Goal: Information Seeking & Learning: Understand process/instructions

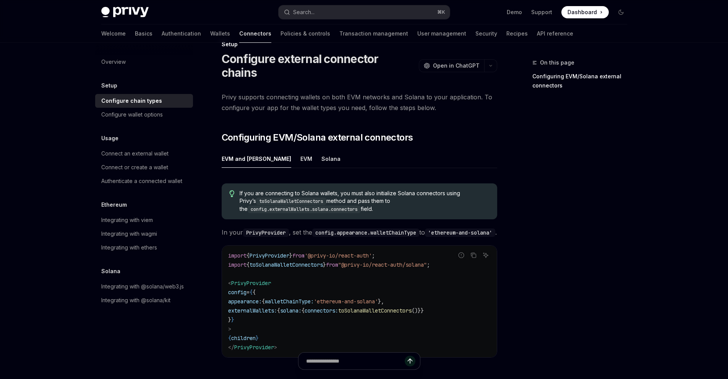
scroll to position [20, 0]
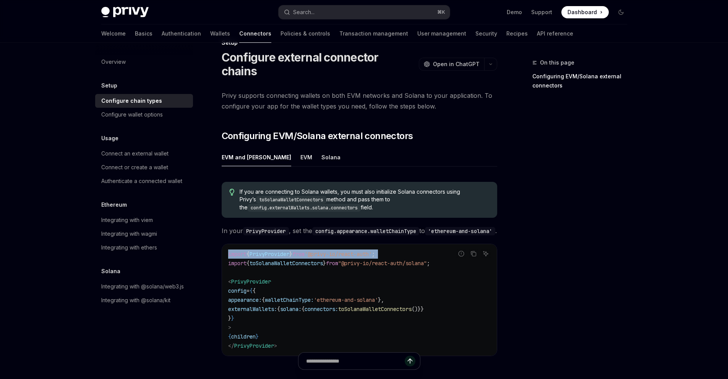
drag, startPoint x: 0, startPoint y: 0, endPoint x: 210, endPoint y: 263, distance: 336.6
click at [210, 263] on div "Setup Configure external connector chains OpenAI Open in ChatGPT OpenAI Open in…" at bounding box center [288, 265] width 422 height 454
click at [292, 262] on span "toSolanaWalletConnectors" at bounding box center [285, 263] width 73 height 7
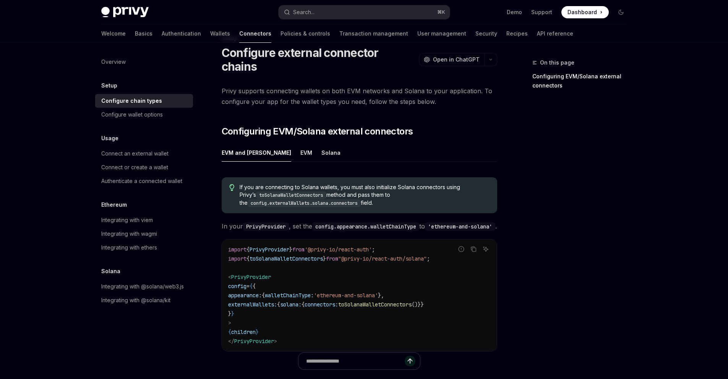
scroll to position [24, 0]
click at [474, 250] on button "Copy the contents from the code block" at bounding box center [473, 249] width 10 height 10
drag, startPoint x: 210, startPoint y: 263, endPoint x: 474, endPoint y: 248, distance: 264.8
click at [474, 248] on button "Copy the contents from the code block" at bounding box center [473, 249] width 10 height 10
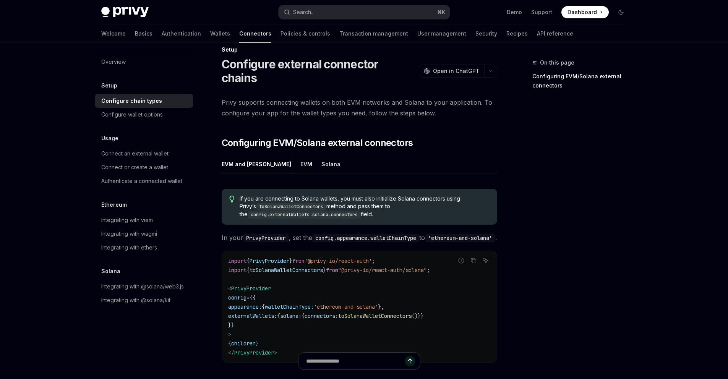
scroll to position [0, 0]
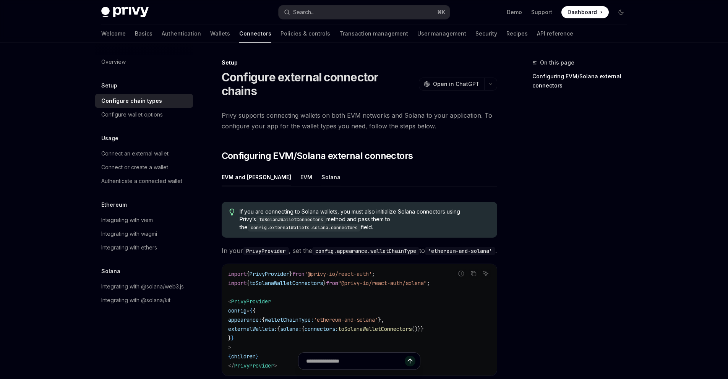
click at [321, 168] on div "Solana" at bounding box center [330, 177] width 19 height 18
type textarea "*"
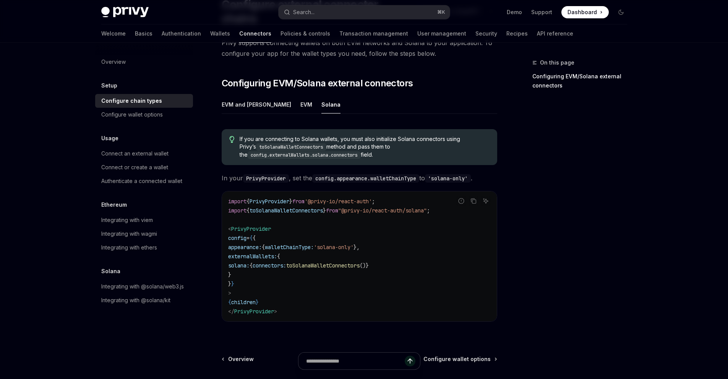
scroll to position [95, 0]
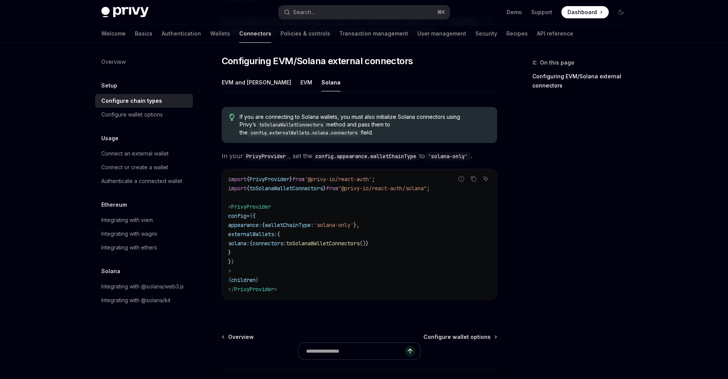
click at [360, 240] on span "toSolanaWalletConnectors" at bounding box center [322, 243] width 73 height 7
copy span "toSolanaWalletConnectors"
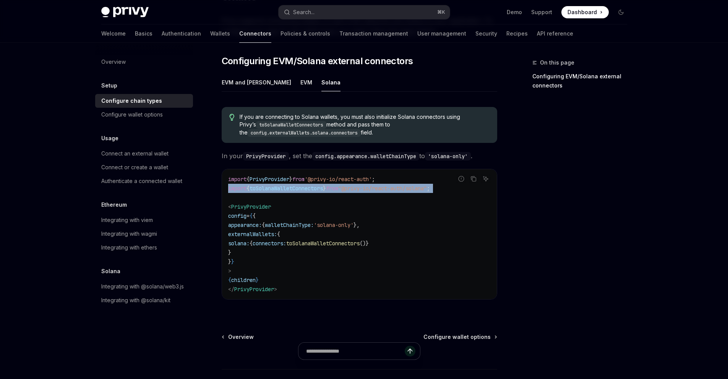
drag, startPoint x: 228, startPoint y: 174, endPoint x: 448, endPoint y: 181, distance: 220.6
click at [448, 181] on code "import { PrivyProvider } from '@privy-io/react-auth' ; import { toSolanaWalletC…" at bounding box center [359, 234] width 262 height 119
copy code "import { toSolanaWalletConnectors } from "@privy-io/react-auth/solana" ;"
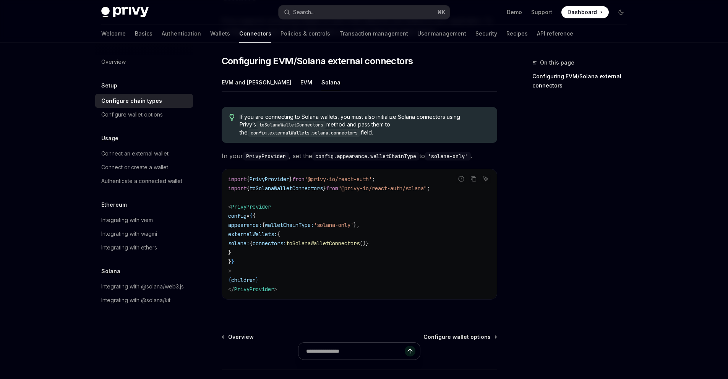
click at [259, 222] on span "appearance:" at bounding box center [245, 225] width 34 height 7
click at [261, 222] on span "appearance:" at bounding box center [245, 225] width 34 height 7
click at [314, 222] on span "walletChainType:" at bounding box center [289, 225] width 49 height 7
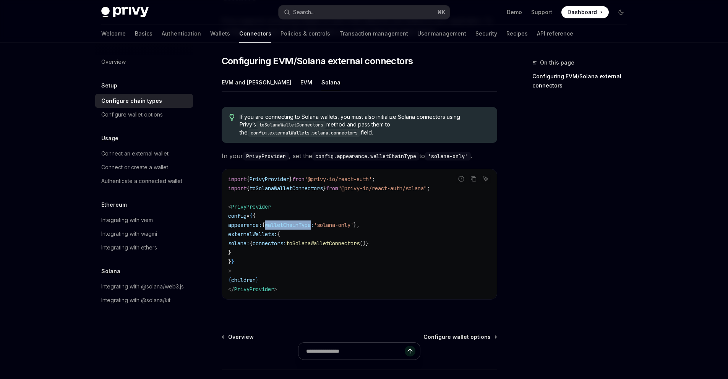
click at [314, 222] on span "walletChainType:" at bounding box center [289, 225] width 49 height 7
copy span "walletChainType"
click at [347, 222] on span "'solana-only'" at bounding box center [334, 225] width 40 height 7
click at [353, 222] on span "'solana-only'" at bounding box center [334, 225] width 40 height 7
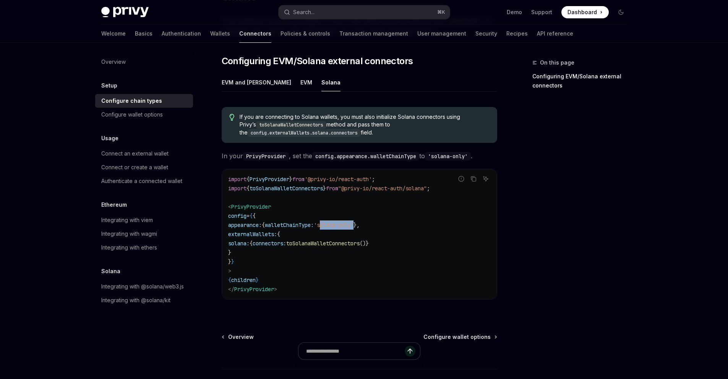
copy span "solana-only"
click at [261, 231] on span "externalWallets:" at bounding box center [252, 234] width 49 height 7
copy span "externalWallets"
click at [249, 240] on span "solana:" at bounding box center [238, 243] width 21 height 7
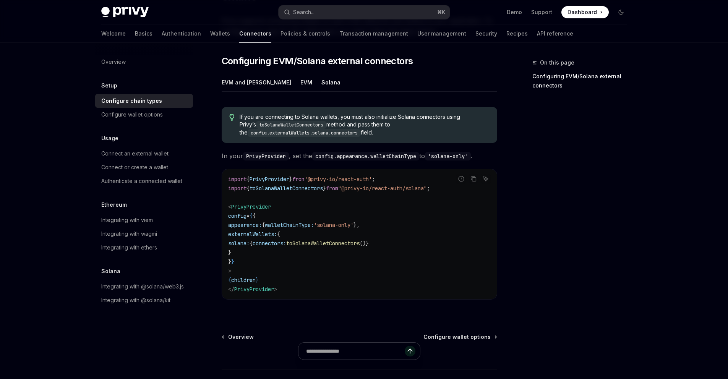
click at [249, 240] on span "solana:" at bounding box center [238, 243] width 21 height 7
copy span "solana"
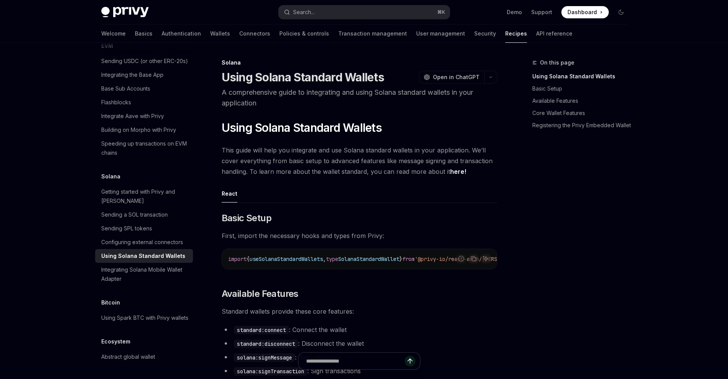
click at [347, 187] on ul "React" at bounding box center [359, 194] width 275 height 18
click at [329, 13] on button "Search... ⌘ K" at bounding box center [364, 12] width 171 height 14
type input "**********"
click at [319, 12] on button "Search... ⌘ K" at bounding box center [364, 12] width 171 height 14
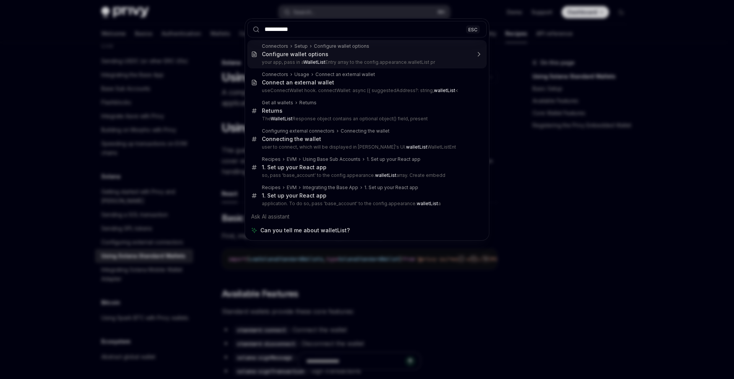
type input "**********"
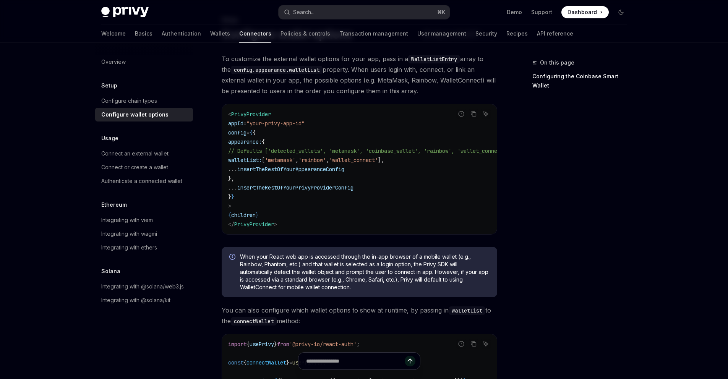
click at [325, 154] on span "// Defaults ['detected_wallets', 'metamask', 'coinbase_wallet', 'rainbow', 'wal…" at bounding box center [368, 150] width 281 height 7
copy span "detected_wallets"
click at [402, 105] on div "< PrivyProvider appId = "your-privy-app-id" config = { { appearance: { // Defau…" at bounding box center [359, 169] width 275 height 130
click at [321, 5] on div "Privy Docs home page Search... ⌘ K Demo Support Dashboard Dashboard Search..." at bounding box center [364, 12] width 526 height 24
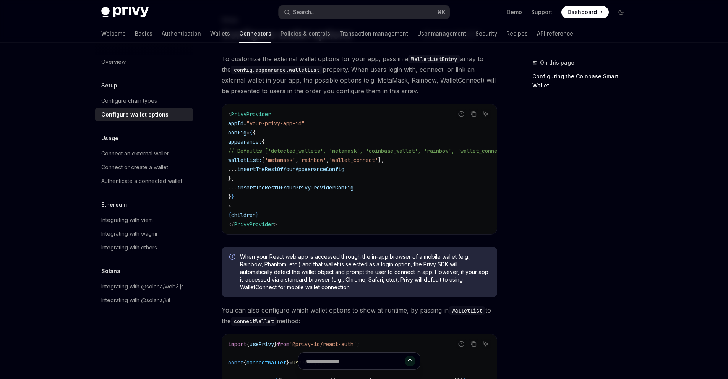
click at [325, 10] on button "Search... ⌘ K" at bounding box center [364, 12] width 171 height 14
type textarea "*"
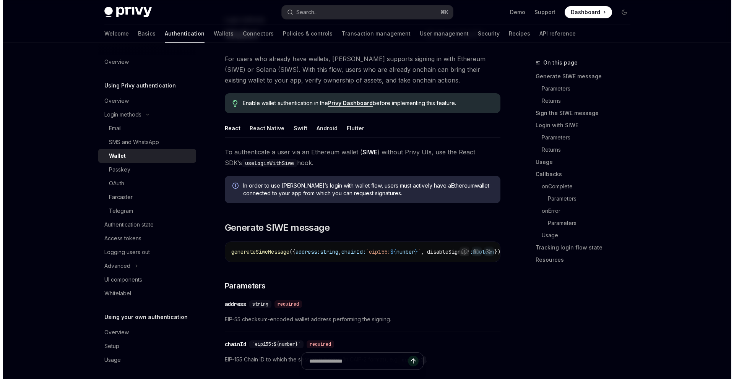
scroll to position [1911, 0]
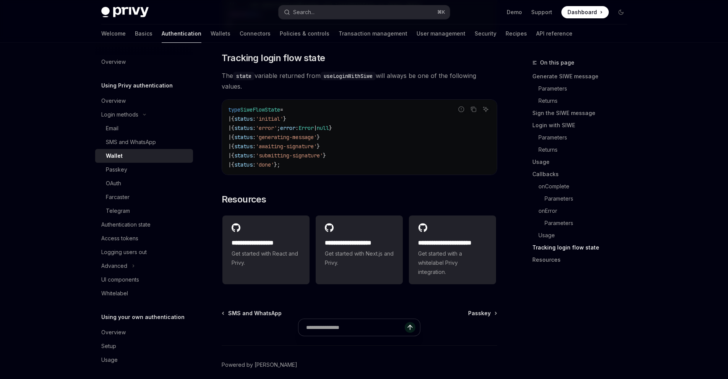
click at [321, 5] on div "Privy Docs home page Search... ⌘ K Demo Support Dashboard Dashboard Search..." at bounding box center [364, 12] width 526 height 24
click at [321, 10] on button "Search... ⌘ K" at bounding box center [364, 12] width 171 height 14
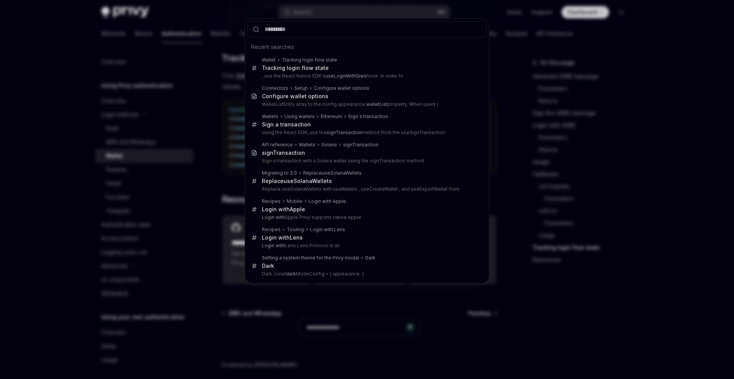
type input "**********"
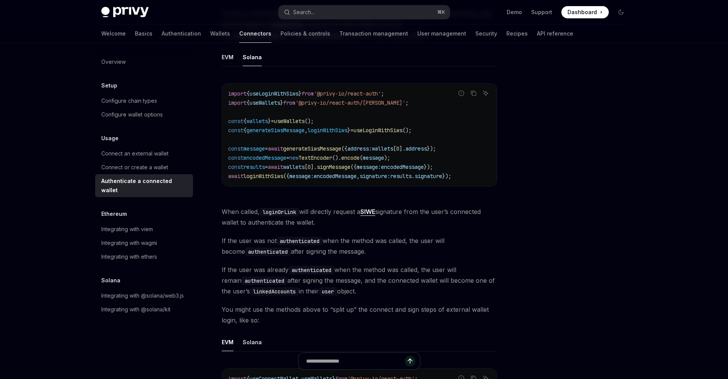
scroll to position [153, 0]
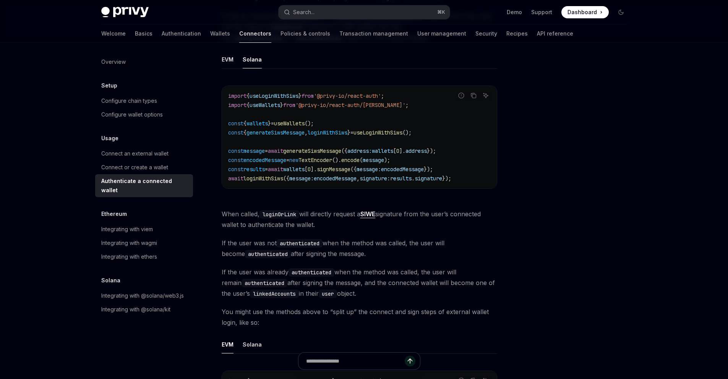
click at [270, 96] on span "useLoginWithSiws" at bounding box center [273, 95] width 49 height 7
copy span "useLoginWithSiws"
click at [299, 133] on span "generateSiwsMessage" at bounding box center [275, 132] width 58 height 7
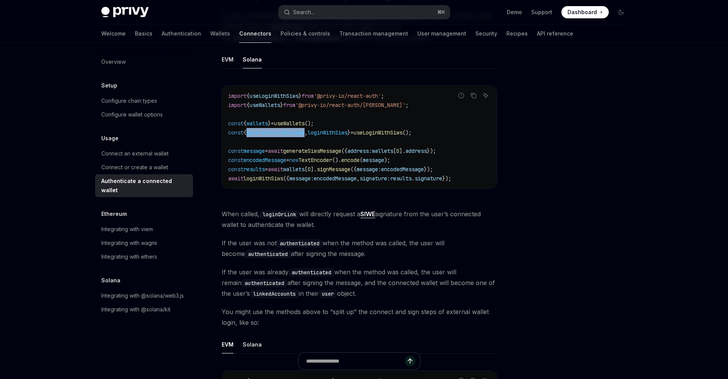
copy span "generateSiwsMessage"
click at [280, 161] on span "encodedMessage" at bounding box center [264, 160] width 43 height 7
copy span "encodedMessage"
click at [293, 136] on span "generateSiwsMessage" at bounding box center [275, 132] width 58 height 7
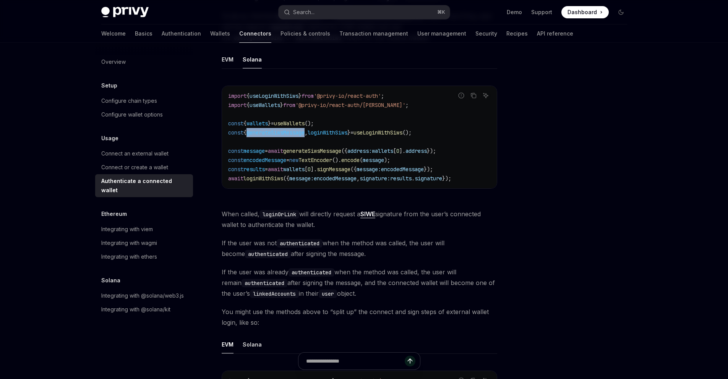
click at [293, 136] on span "generateSiwsMessage" at bounding box center [275, 132] width 58 height 7
copy span "generateSiwsMessage"
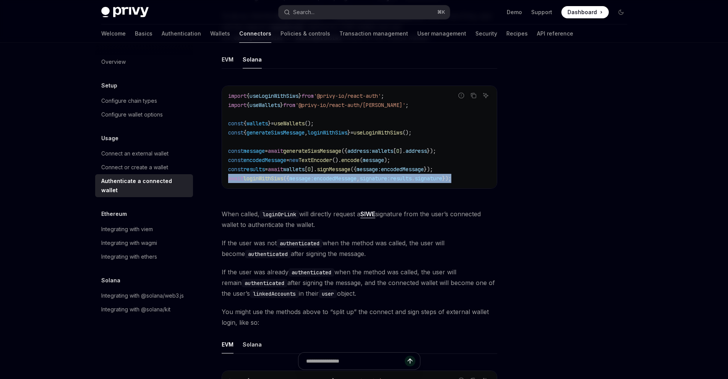
drag, startPoint x: 481, startPoint y: 179, endPoint x: 224, endPoint y: 176, distance: 256.8
click at [224, 176] on div "import { useLoginWithSiws } from '@privy-io/react-auth' ; import { useWallets }…" at bounding box center [359, 137] width 275 height 102
copy span "await loginWithSiws ({ message: encodedMessage , signature: results . signature…"
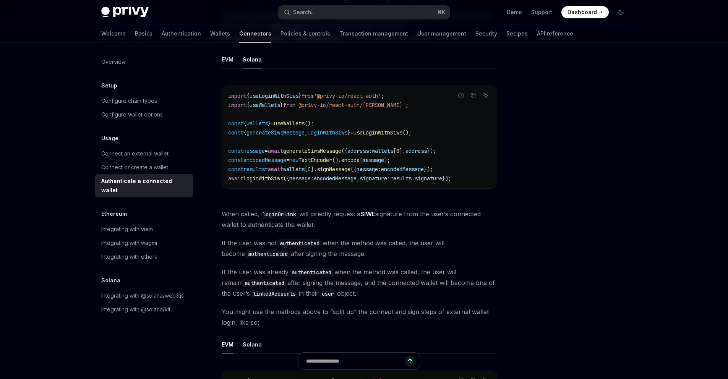
click at [393, 149] on span "wallets" at bounding box center [382, 150] width 21 height 7
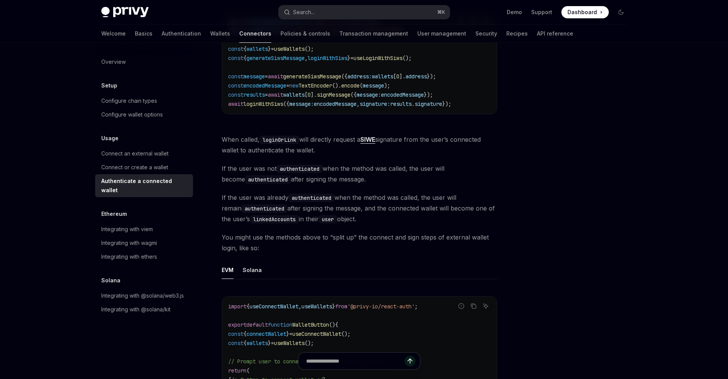
scroll to position [226, 0]
click at [489, 138] on span "When called, loginOrLink will directly request a SIWE signature from the user’s…" at bounding box center [359, 146] width 275 height 21
click at [271, 155] on span "When called, loginOrLink will directly request a SIWE signature from the user’s…" at bounding box center [359, 146] width 275 height 21
click at [264, 167] on span "If the user was not authenticated when the method was called, the user will bec…" at bounding box center [359, 175] width 275 height 21
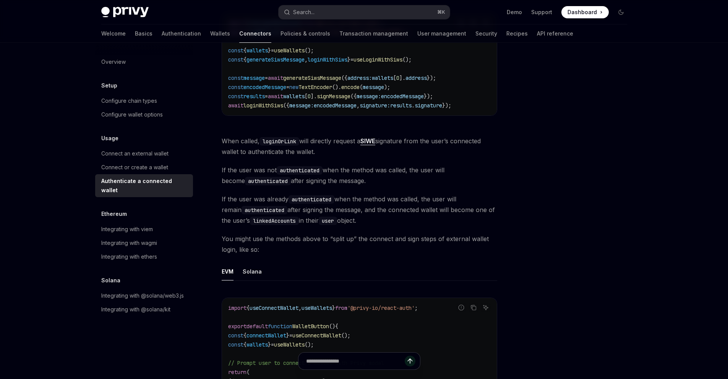
click at [313, 167] on code "authenticated" at bounding box center [300, 170] width 46 height 8
click at [298, 181] on span "If the user was not authenticated when the method was called, the user will bec…" at bounding box center [359, 175] width 275 height 21
click at [314, 180] on span "If the user was not authenticated when the method was called, the user will bec…" at bounding box center [359, 175] width 275 height 21
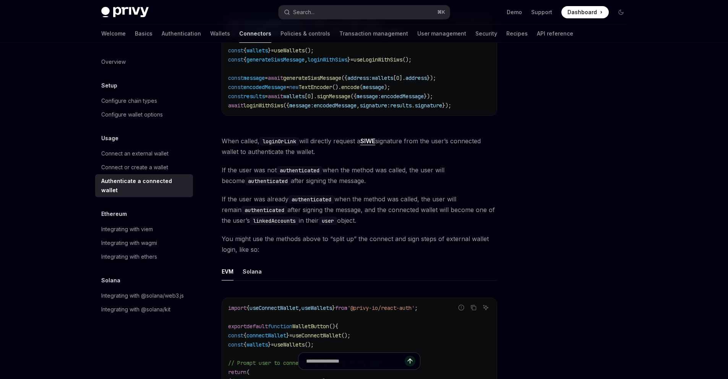
click at [268, 201] on span "If the user was already authenticated when the method was called, the user will…" at bounding box center [359, 210] width 275 height 32
click at [317, 196] on code "authenticated" at bounding box center [311, 199] width 46 height 8
click at [353, 196] on span "If the user was already authenticated when the method was called, the user will…" at bounding box center [359, 210] width 275 height 32
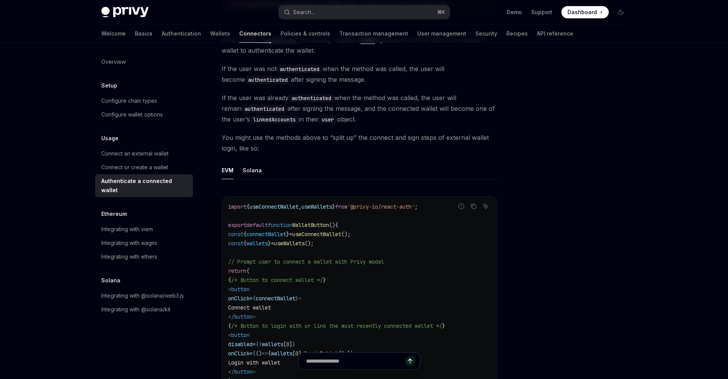
scroll to position [343, 0]
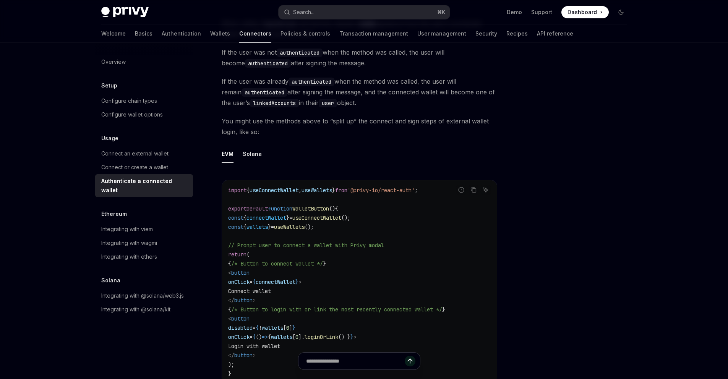
click at [260, 154] on div "Solana" at bounding box center [252, 154] width 19 height 18
type textarea "*"
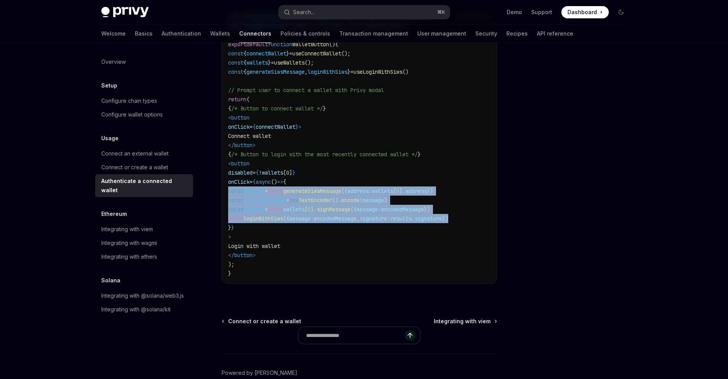
drag, startPoint x: 415, startPoint y: 149, endPoint x: 215, endPoint y: 192, distance: 203.9
copy code "const message = await generateSiwsMessage ({ address: wallets [ 0 ]. address })…"
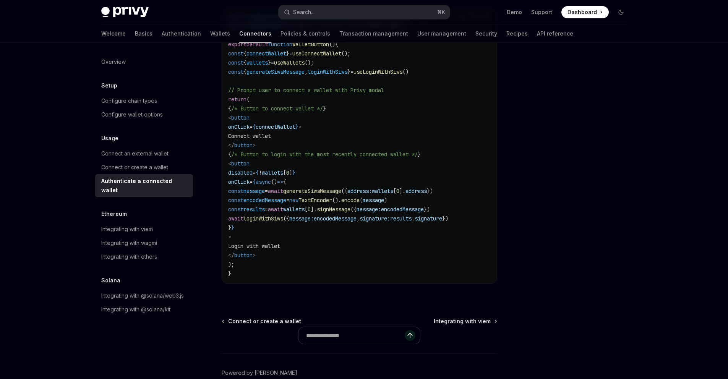
click at [388, 164] on code "import { useConnectWallet , useLoginWithSiws } from '@privy-io/react-auth' ; im…" at bounding box center [359, 145] width 262 height 266
click at [383, 119] on code "import { useConnectWallet , useLoginWithSiws } from '@privy-io/react-auth' ; im…" at bounding box center [359, 145] width 262 height 266
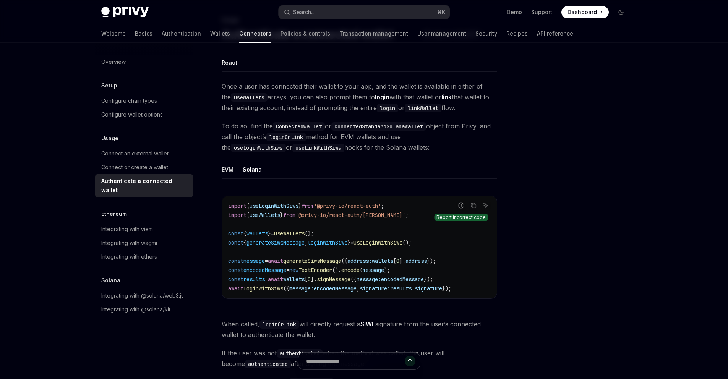
scroll to position [50, 0]
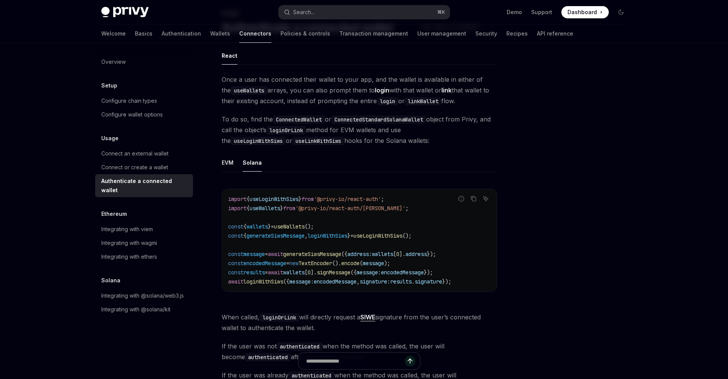
click at [468, 201] on code "import { useLoginWithSiws } from '@privy-io/react-auth' ; import { useWallets }…" at bounding box center [359, 240] width 262 height 92
click at [473, 201] on icon "Copy the contents from the code block" at bounding box center [474, 200] width 4 height 4
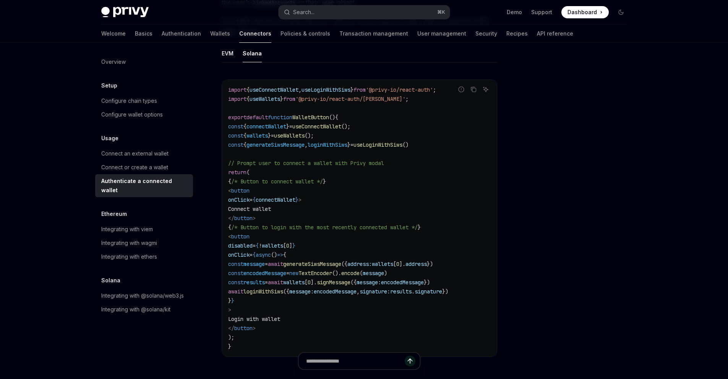
scroll to position [444, 0]
click at [356, 292] on span "encodedMessage" at bounding box center [335, 291] width 43 height 7
click at [356, 293] on span "encodedMessage" at bounding box center [335, 291] width 43 height 7
copy span "encodedMessage"
click at [341, 262] on span "generateSiwsMessage" at bounding box center [312, 263] width 58 height 7
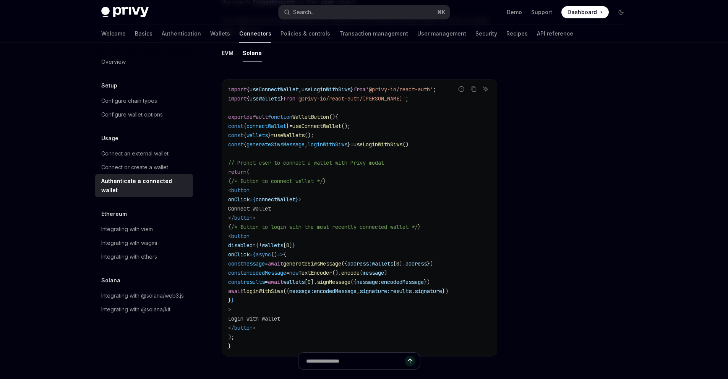
click at [341, 262] on span "generateSiwsMessage" at bounding box center [312, 263] width 58 height 7
click at [271, 257] on span "{async" at bounding box center [262, 254] width 18 height 7
click at [265, 262] on span "message" at bounding box center [253, 263] width 21 height 7
click at [265, 279] on span "results" at bounding box center [253, 282] width 21 height 7
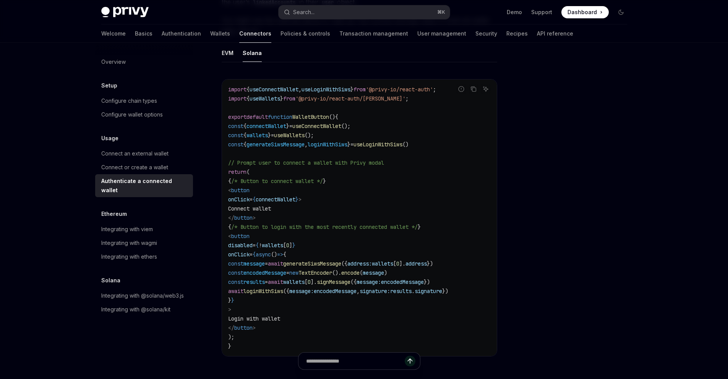
drag, startPoint x: 371, startPoint y: 293, endPoint x: 294, endPoint y: 280, distance: 77.4
click at [265, 280] on span "results" at bounding box center [253, 282] width 21 height 7
click at [350, 280] on span "signMessage" at bounding box center [334, 282] width 34 height 7
click at [424, 285] on span "encodedMessage" at bounding box center [402, 282] width 43 height 7
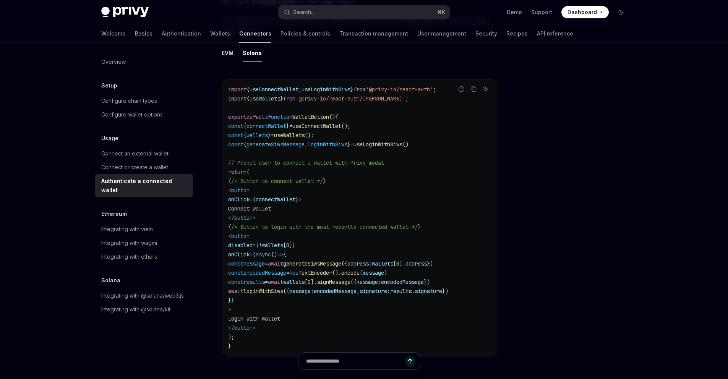
click at [424, 285] on span "encodedMessage" at bounding box center [402, 282] width 43 height 7
click at [243, 273] on span "const" at bounding box center [235, 272] width 15 height 7
click at [387, 295] on code "import { useConnectWallet , useLoginWithSiws } from '@privy-io/react-auth' ; im…" at bounding box center [359, 218] width 262 height 266
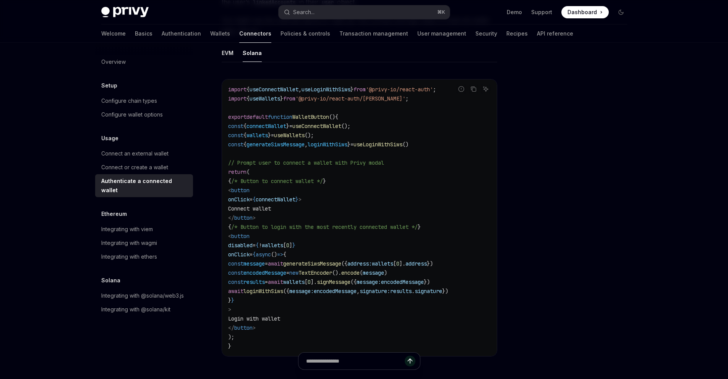
copy span "encodedMessage"
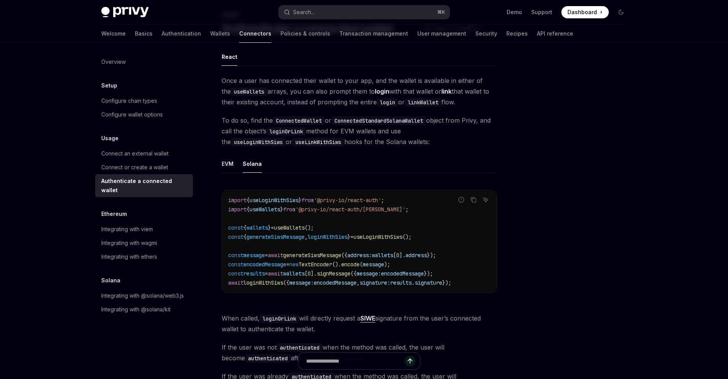
scroll to position [49, 0]
click at [390, 232] on code "import { useLoginWithSiws } from '@privy-io/react-auth' ; import { useWallets }…" at bounding box center [359, 241] width 262 height 92
click at [394, 238] on span "useLoginWithSiws" at bounding box center [377, 236] width 49 height 7
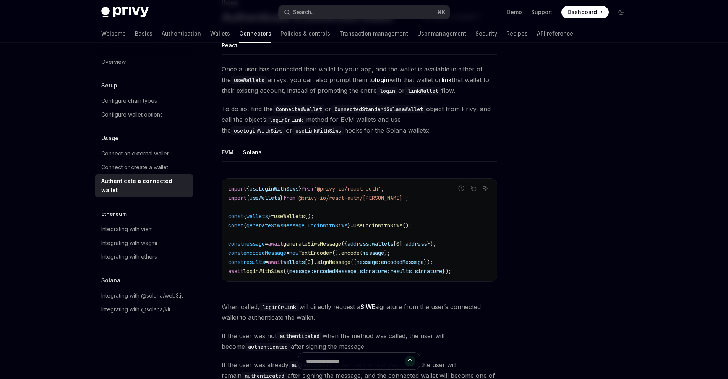
scroll to position [60, 0]
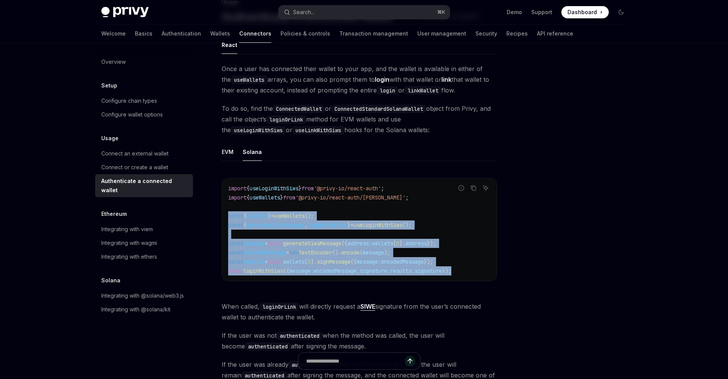
drag, startPoint x: 390, startPoint y: 232, endPoint x: 225, endPoint y: 219, distance: 165.6
click at [225, 219] on div "import { useLoginWithSiws } from '@privy-io/react-auth' ; import { useWallets }…" at bounding box center [359, 229] width 275 height 102
click at [347, 236] on code "import { useLoginWithSiws } from '@privy-io/react-auth' ; import { useWallets }…" at bounding box center [359, 230] width 262 height 92
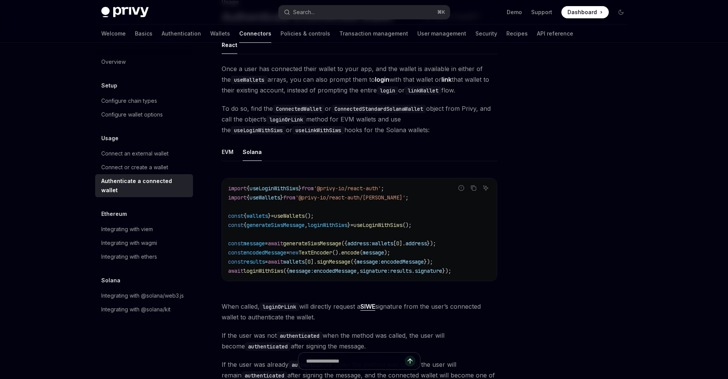
click at [326, 242] on span "generateSiwsMessage" at bounding box center [312, 243] width 58 height 7
click at [372, 243] on span "address:" at bounding box center [359, 243] width 24 height 7
click at [264, 243] on span "message" at bounding box center [253, 243] width 21 height 7
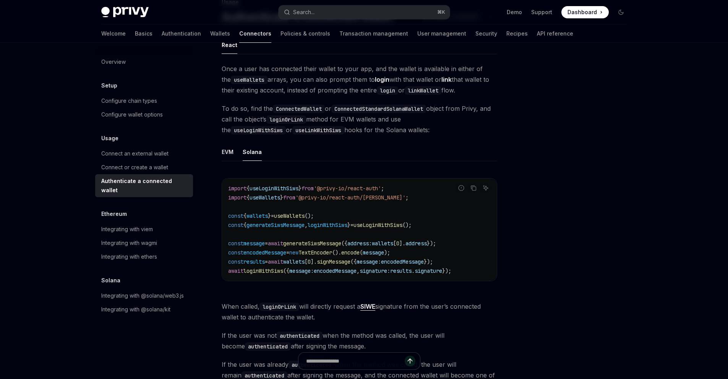
click at [264, 243] on span "message" at bounding box center [253, 243] width 21 height 7
click at [274, 253] on span "encodedMessage" at bounding box center [264, 252] width 43 height 7
drag, startPoint x: 225, startPoint y: 219, endPoint x: 274, endPoint y: 253, distance: 59.3
click at [274, 253] on span "encodedMessage" at bounding box center [264, 252] width 43 height 7
click at [259, 263] on span "results" at bounding box center [253, 261] width 21 height 7
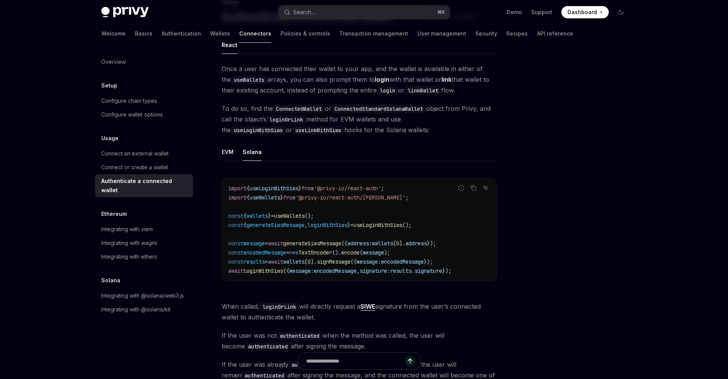
click at [259, 263] on span "results" at bounding box center [253, 261] width 21 height 7
click at [280, 270] on span "loginWithSiws" at bounding box center [263, 270] width 40 height 7
click at [270, 272] on span "loginWithSiws" at bounding box center [263, 270] width 40 height 7
click at [283, 274] on span "loginWithSiws" at bounding box center [263, 270] width 40 height 7
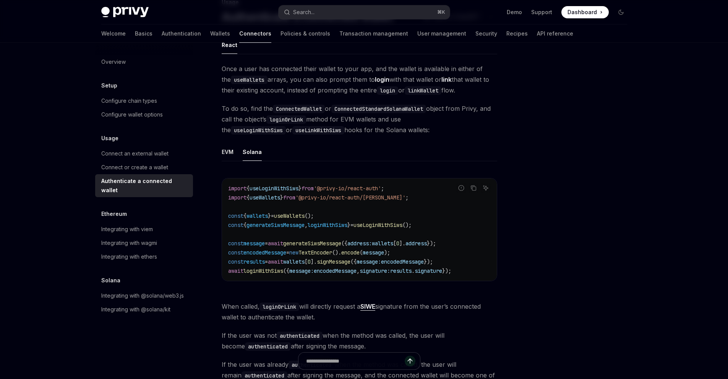
click at [283, 274] on span "loginWithSiws" at bounding box center [263, 270] width 40 height 7
click at [323, 272] on span "encodedMessage" at bounding box center [335, 270] width 43 height 7
click at [298, 271] on span "message:" at bounding box center [301, 270] width 24 height 7
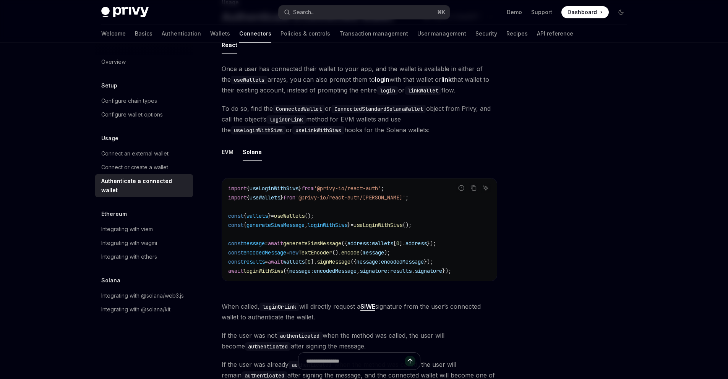
click at [342, 269] on span "encodedMessage" at bounding box center [335, 270] width 43 height 7
click at [411, 274] on span "results" at bounding box center [400, 270] width 21 height 7
click at [442, 273] on span "signature" at bounding box center [429, 270] width 28 height 7
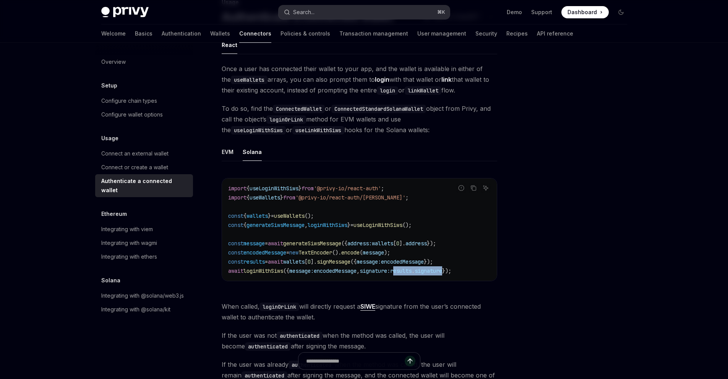
click at [308, 18] on button "Search... ⌘ K" at bounding box center [364, 12] width 171 height 14
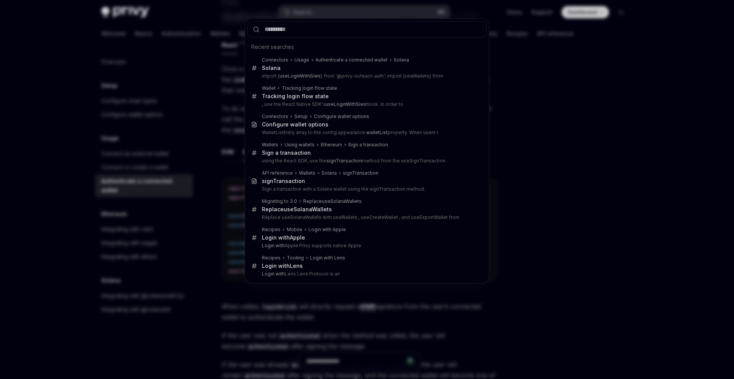
click at [309, 15] on div "Recent searches Connectors Usage Authenticate a connected wallet Solana Solana …" at bounding box center [367, 189] width 734 height 379
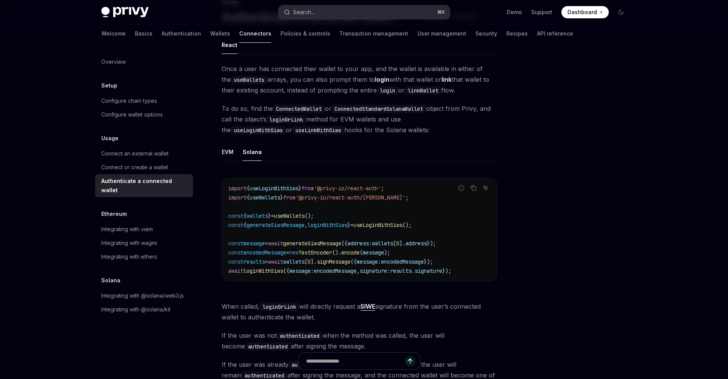
click at [314, 11] on div "Search..." at bounding box center [303, 12] width 21 height 9
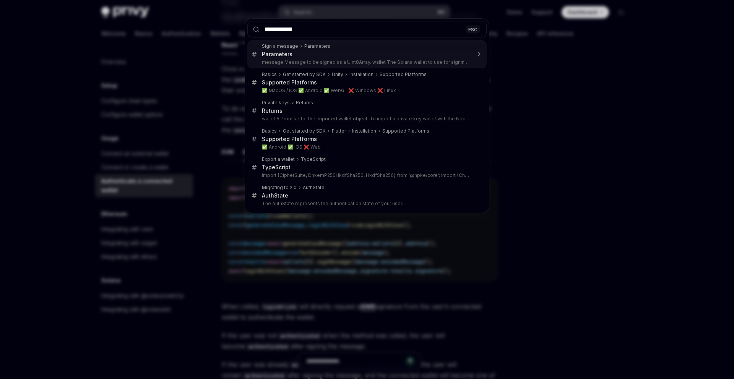
type input "**********"
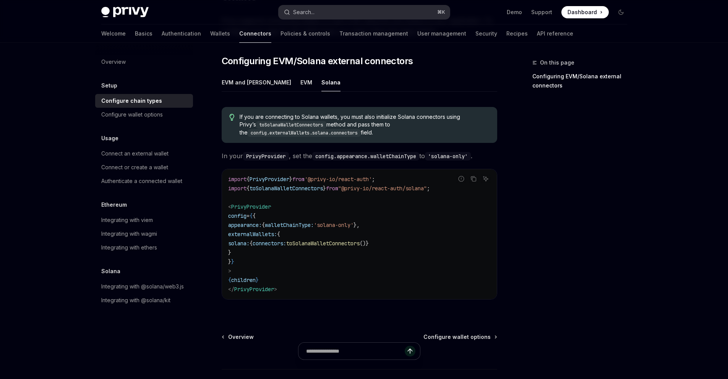
click at [345, 8] on button "Search... ⌘ K" at bounding box center [364, 12] width 171 height 14
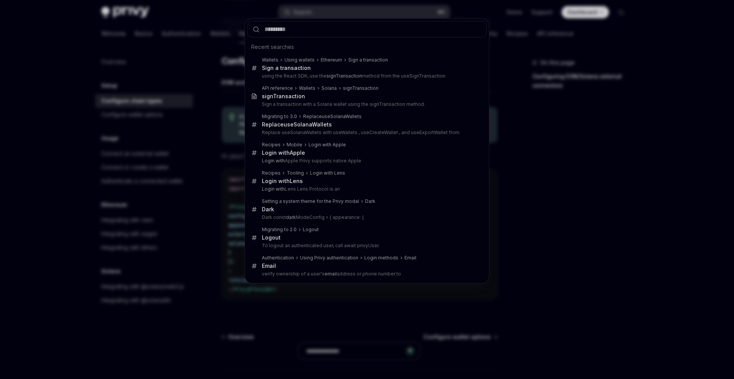
click at [332, 13] on div "Recent searches Wallets Using wallets Ethereum Sign a transaction Sign a transa…" at bounding box center [367, 189] width 734 height 379
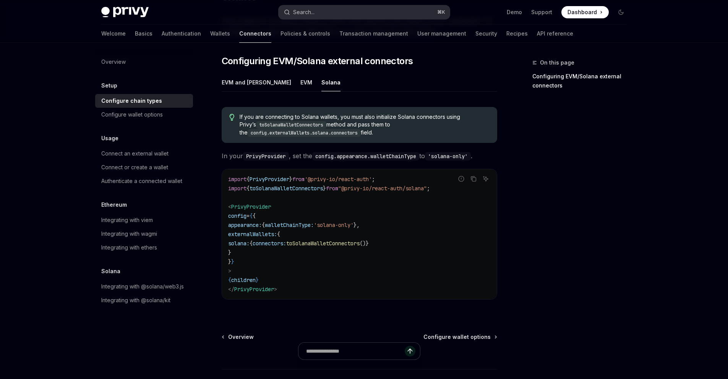
click at [332, 13] on button "Search... ⌘ K" at bounding box center [364, 12] width 171 height 14
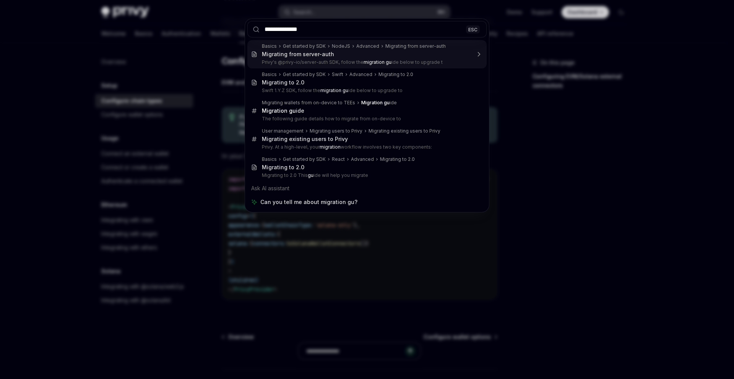
type input "**********"
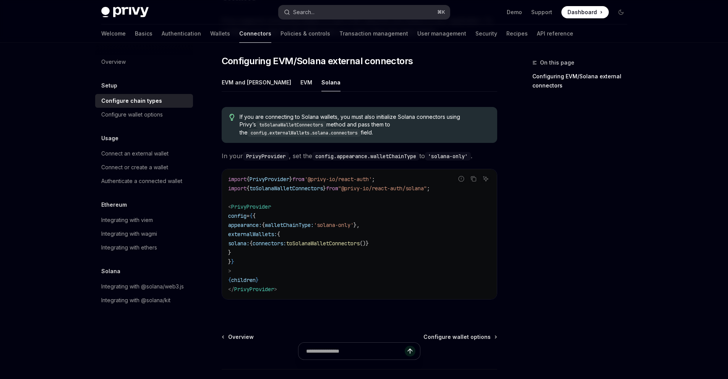
type textarea "*"
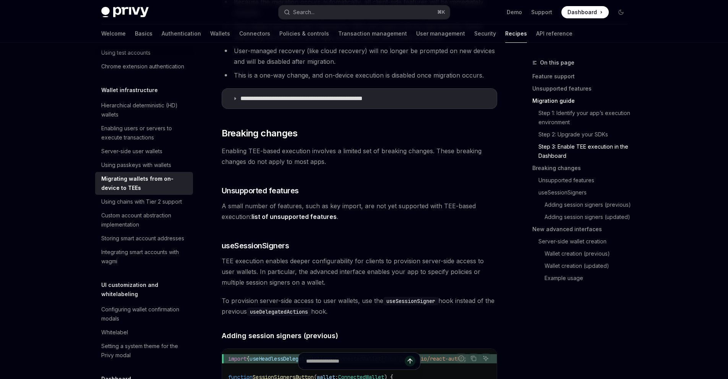
scroll to position [994, 0]
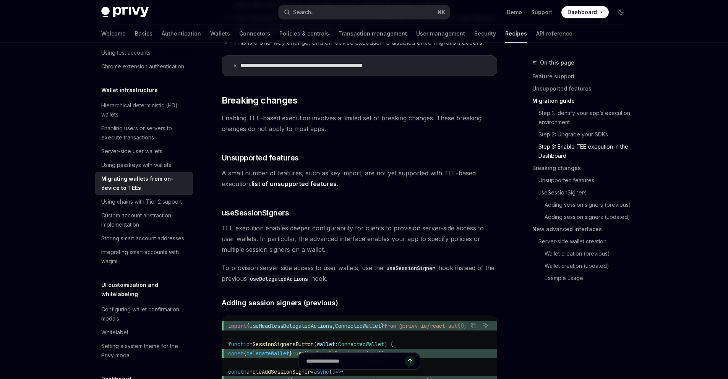
click at [313, 11] on div "Search..." at bounding box center [303, 12] width 21 height 9
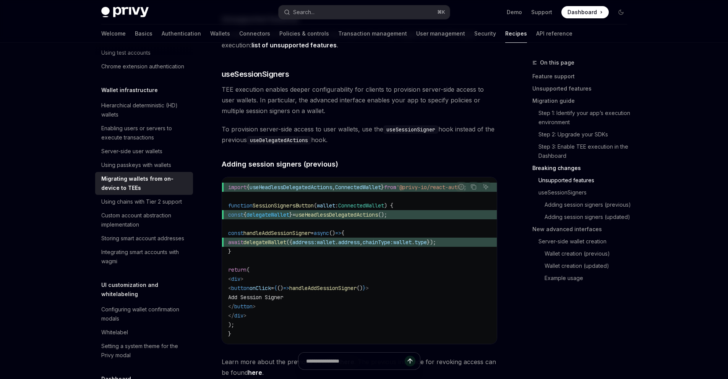
click at [317, 13] on button "Search... ⌘ K" at bounding box center [364, 12] width 171 height 14
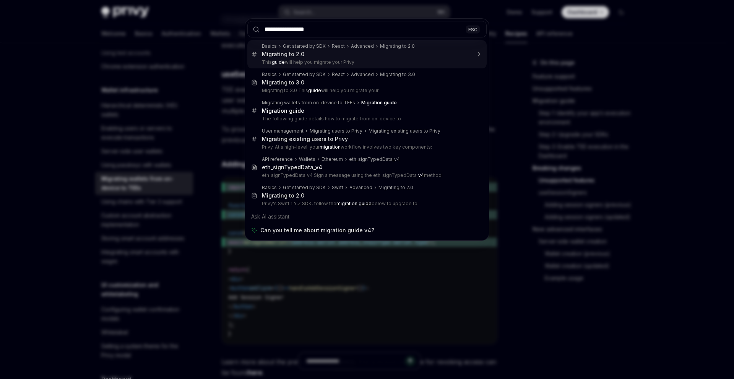
type input "**********"
type textarea "*"
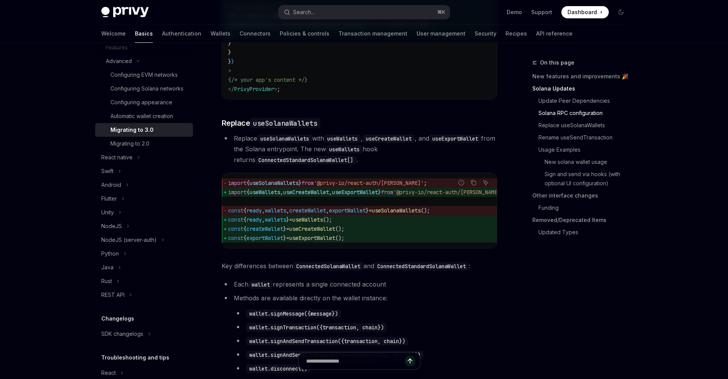
scroll to position [649, 0]
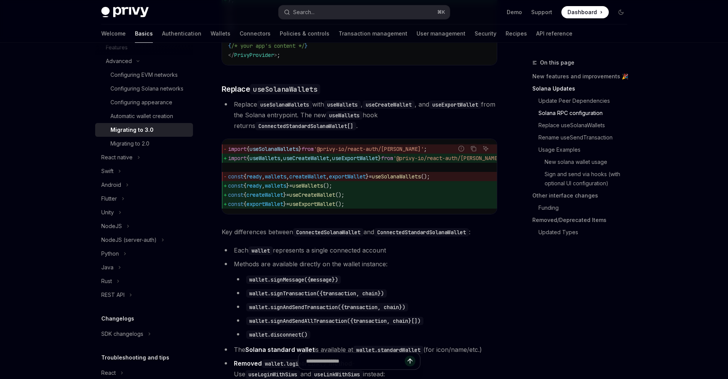
click at [323, 189] on span "useWallets" at bounding box center [307, 185] width 31 height 7
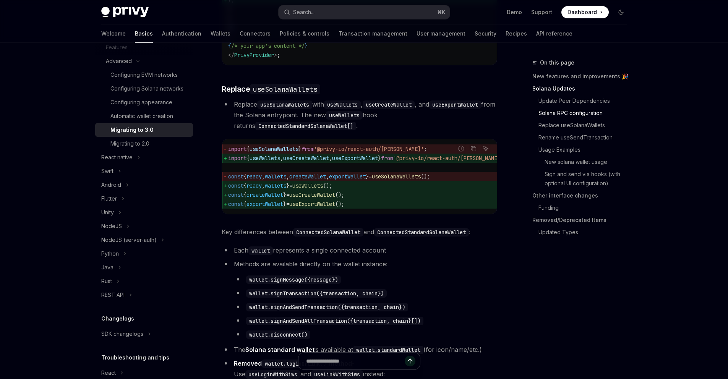
click at [323, 189] on span "useWallets" at bounding box center [307, 185] width 31 height 7
click at [357, 190] on span "const { ready , wallets } = useWallets ();" at bounding box center [376, 185] width 296 height 9
